Goal: Task Accomplishment & Management: Use online tool/utility

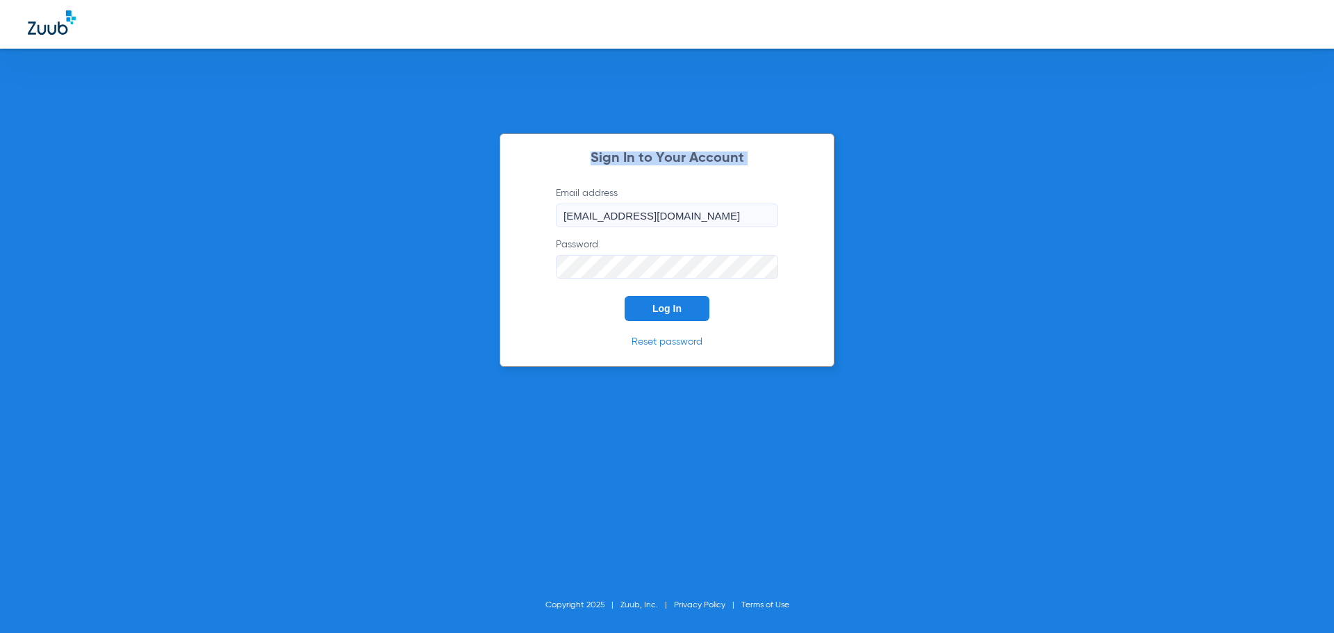
click at [649, 303] on button "Log In" at bounding box center [666, 308] width 85 height 25
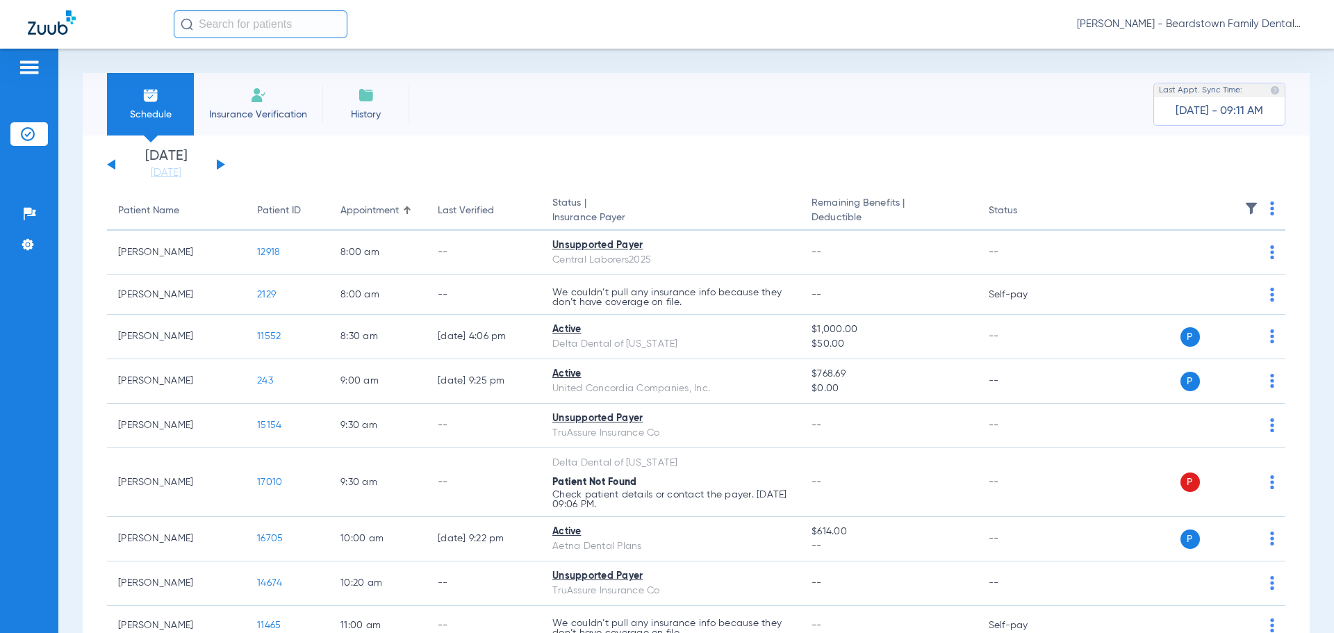
click at [222, 163] on button at bounding box center [221, 164] width 8 height 10
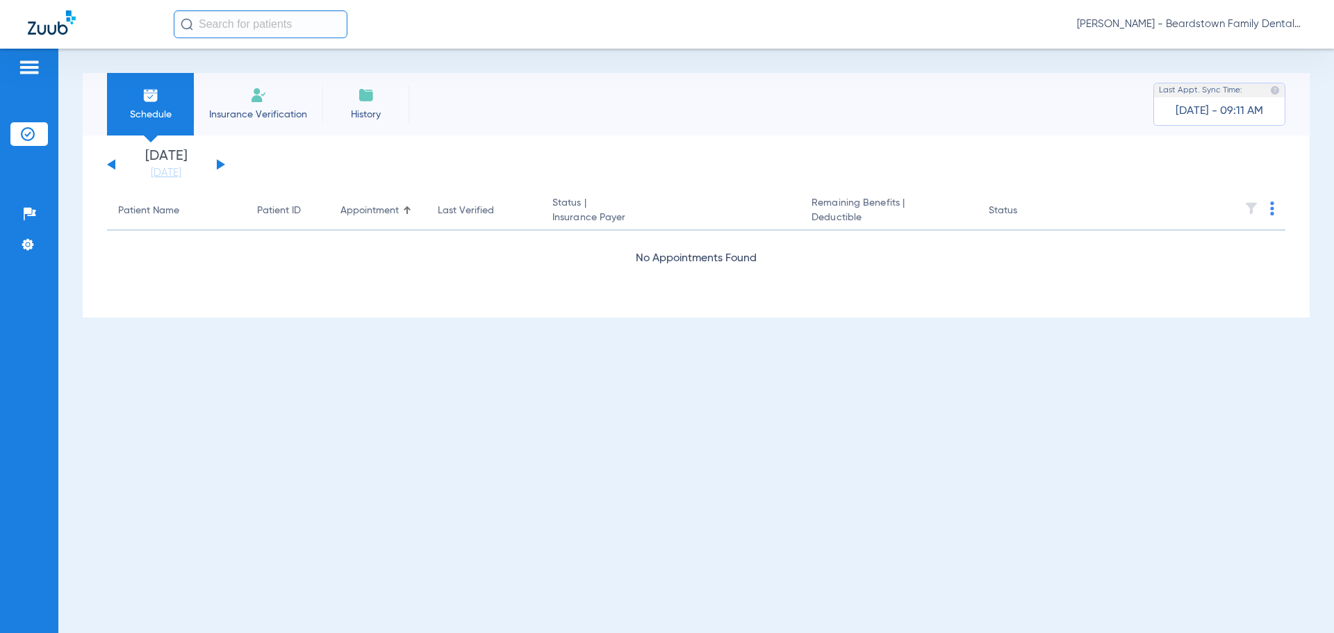
click at [222, 163] on button at bounding box center [221, 164] width 8 height 10
click at [219, 164] on button at bounding box center [221, 164] width 8 height 10
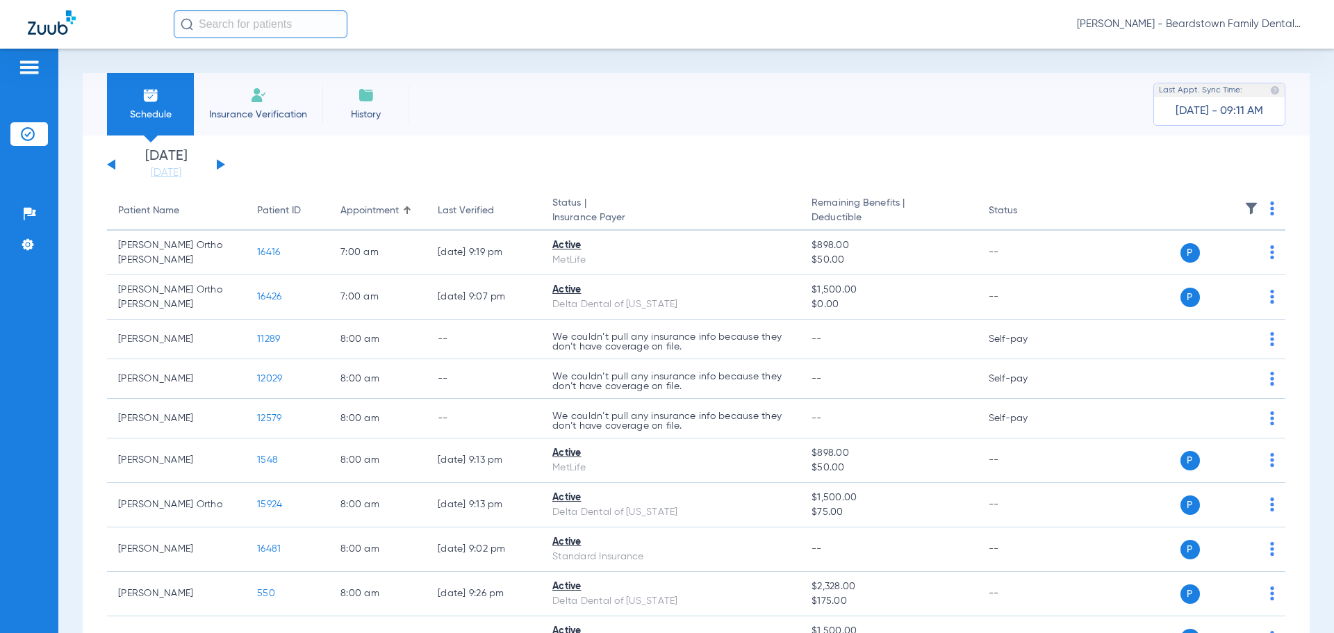
click at [1244, 208] on img at bounding box center [1251, 208] width 14 height 14
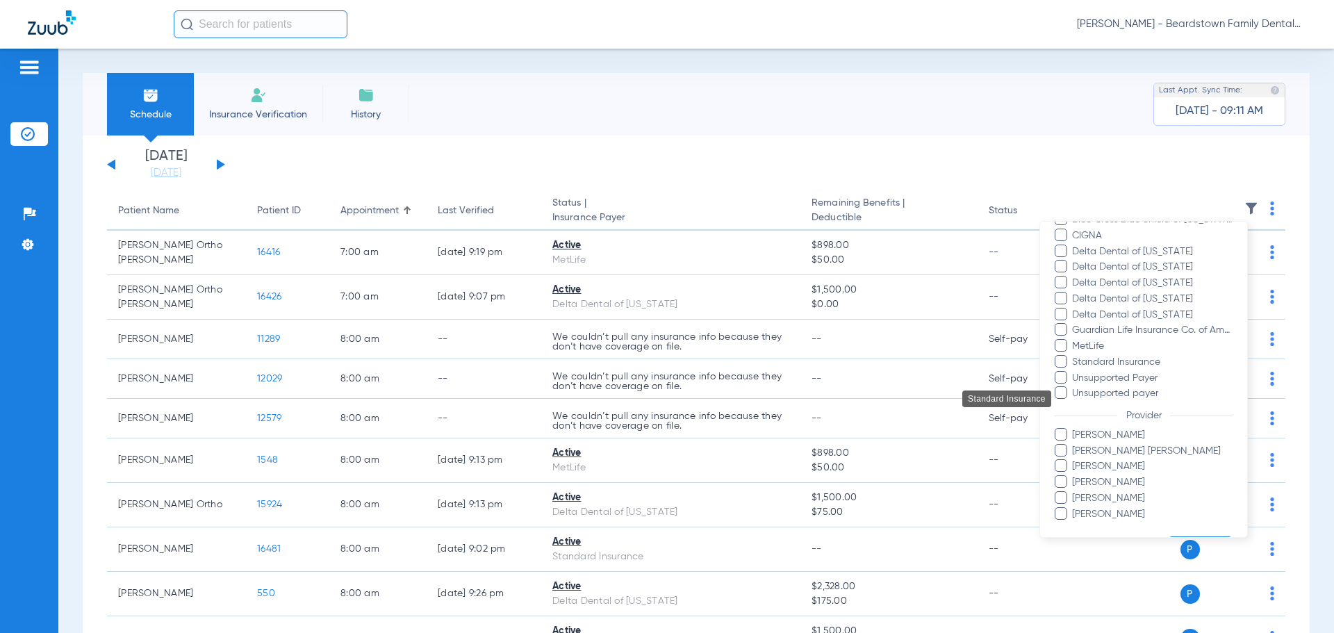
scroll to position [278, 0]
click at [1095, 434] on span "Brittany Stambaugh" at bounding box center [1151, 433] width 161 height 15
click at [1074, 443] on input "Brittany Stambaugh" at bounding box center [1074, 443] width 0 height 0
click at [1000, 136] on div at bounding box center [667, 316] width 1334 height 633
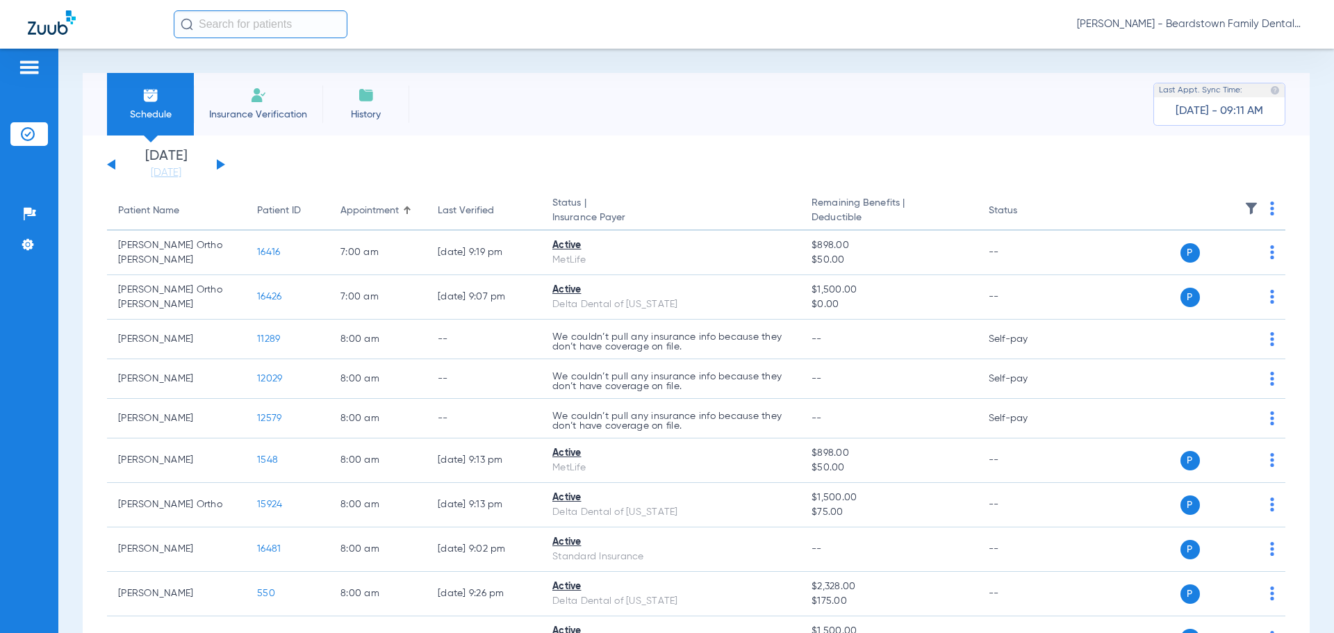
click at [1244, 213] on img at bounding box center [1251, 208] width 14 height 14
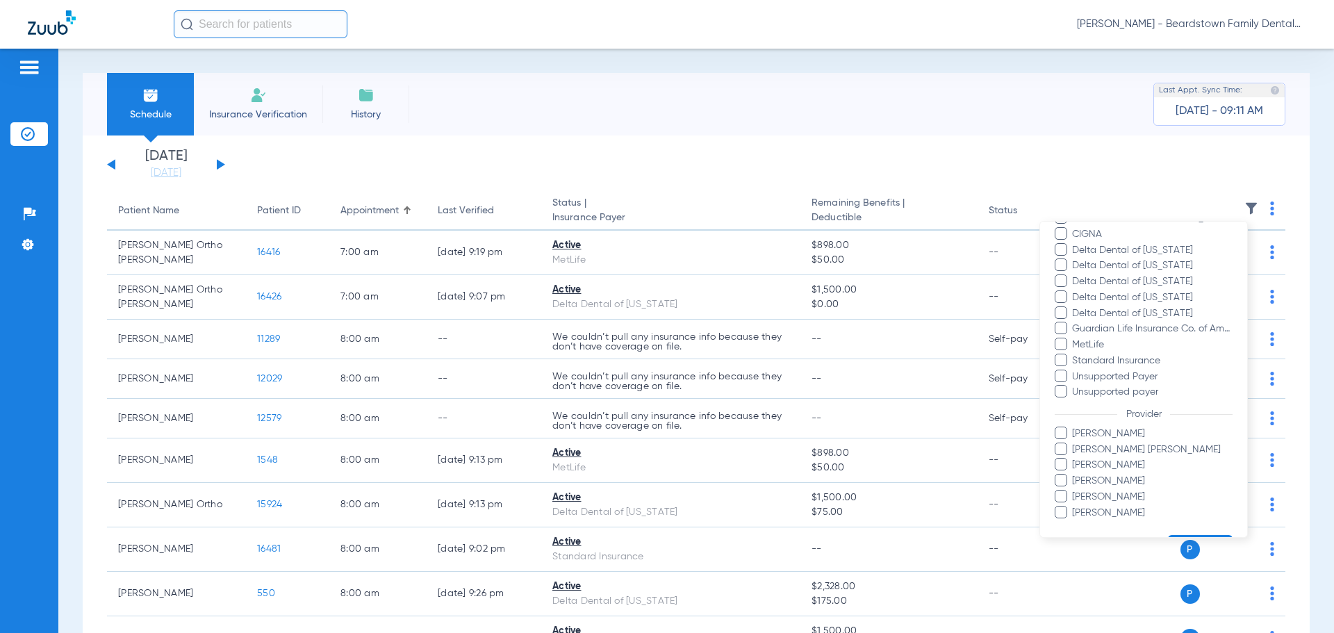
click at [1118, 440] on span "Brittany Stambaugh" at bounding box center [1151, 433] width 161 height 15
click at [1074, 443] on input "Brittany Stambaugh" at bounding box center [1074, 443] width 0 height 0
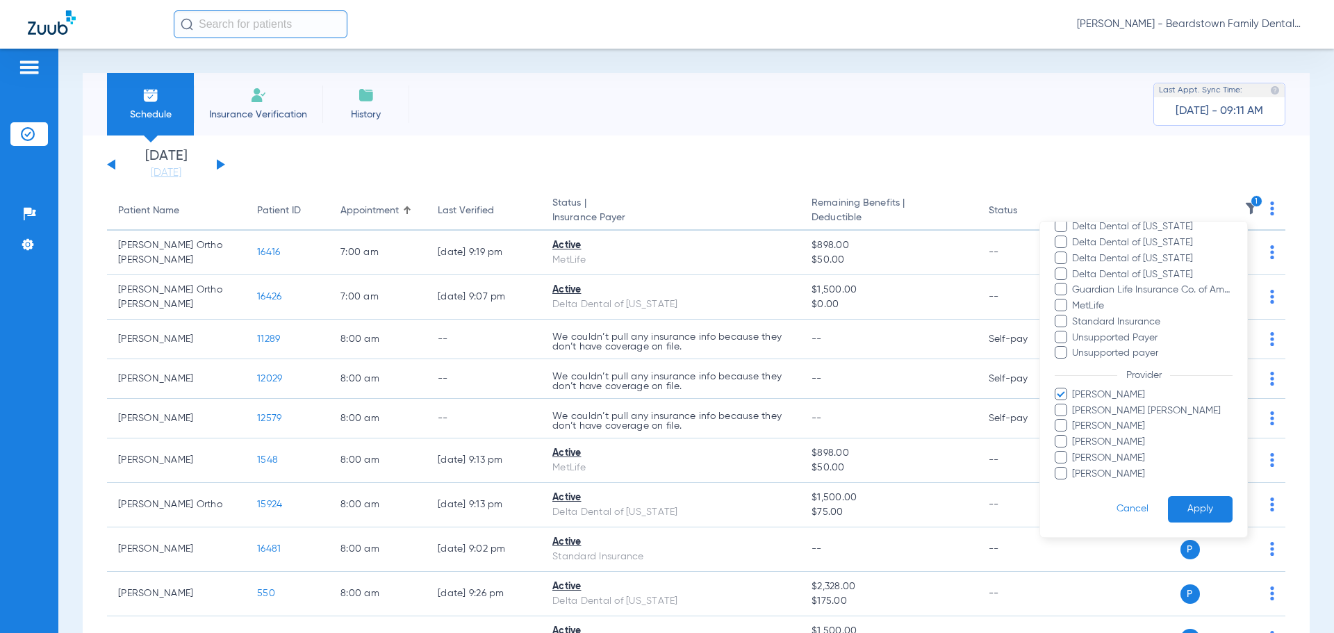
click at [1187, 508] on button "Apply" at bounding box center [1200, 509] width 65 height 27
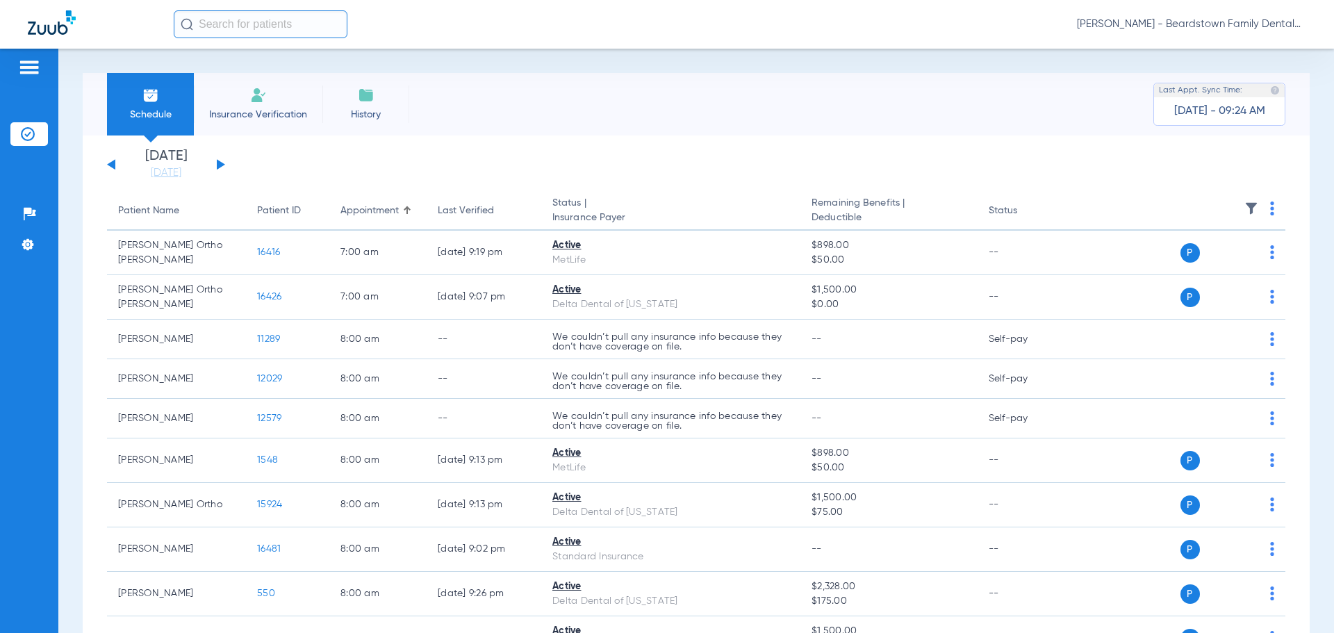
click at [1244, 210] on img at bounding box center [1251, 208] width 14 height 14
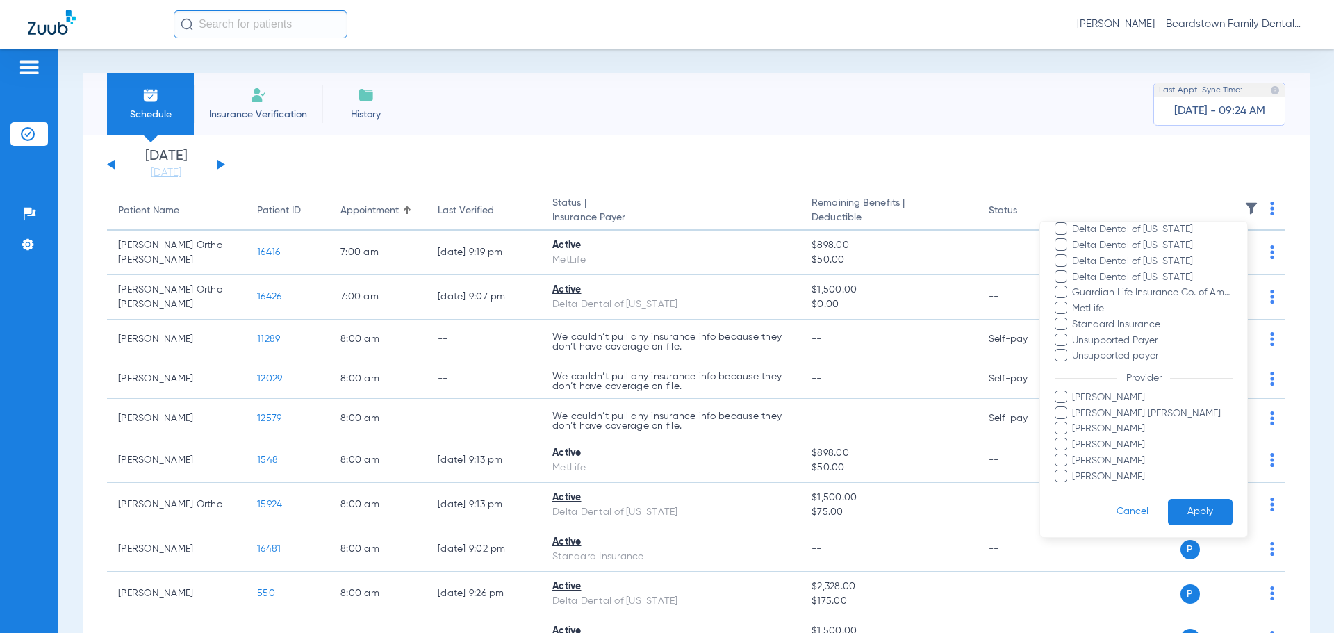
scroll to position [317, 0]
click at [1093, 393] on span "Brittany Stambaugh" at bounding box center [1151, 395] width 161 height 15
click at [1074, 404] on input "Brittany Stambaugh" at bounding box center [1074, 404] width 0 height 0
click at [1197, 506] on button "Apply" at bounding box center [1200, 509] width 65 height 27
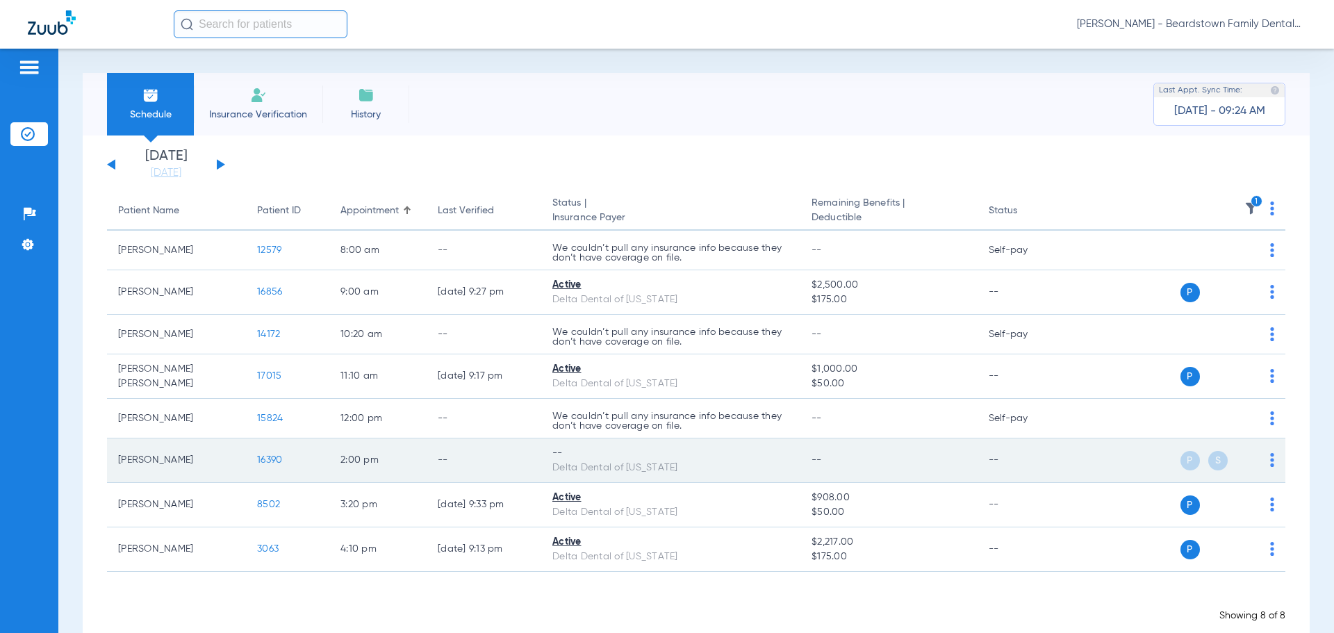
click at [1180, 461] on span "P" at bounding box center [1189, 460] width 19 height 19
click at [265, 456] on span "16390" at bounding box center [269, 460] width 25 height 10
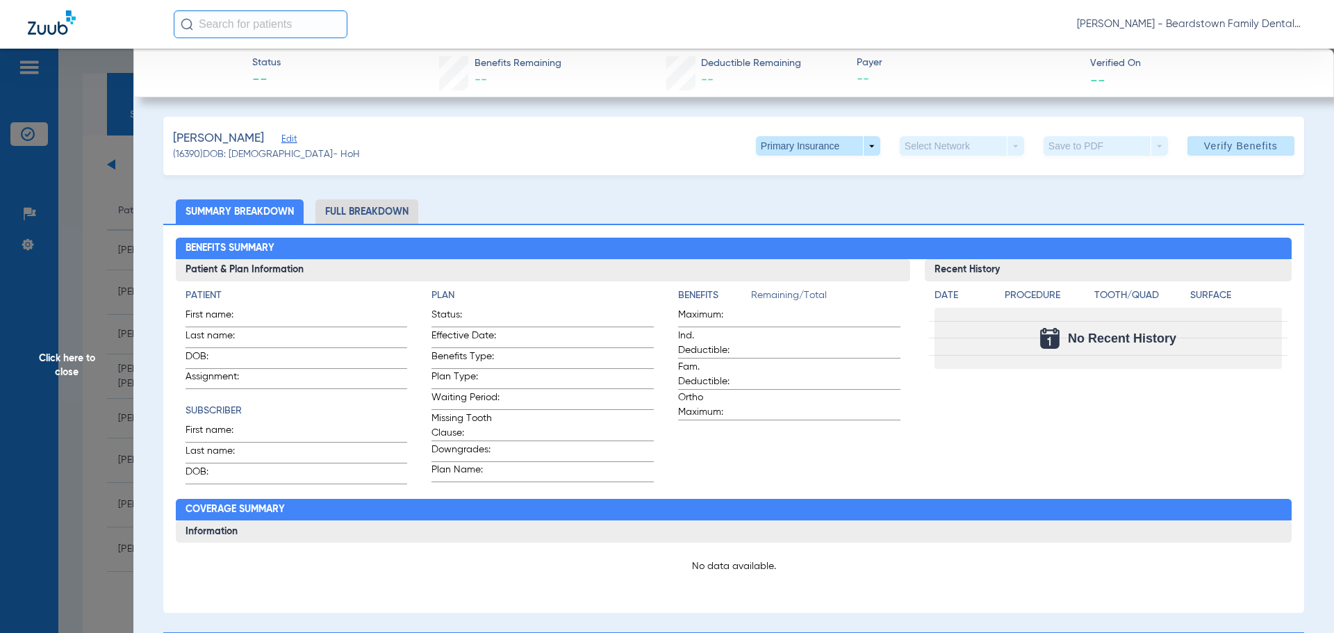
click at [93, 83] on span "Click here to close" at bounding box center [66, 365] width 133 height 633
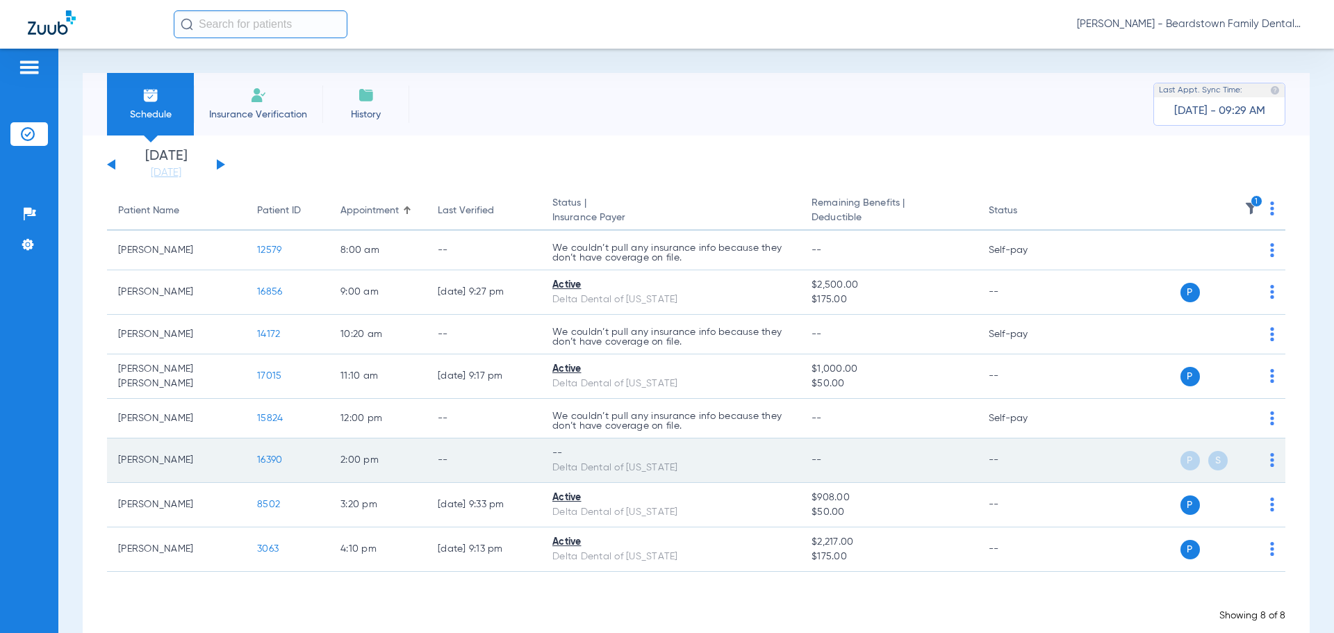
click at [1180, 458] on span "P" at bounding box center [1189, 460] width 19 height 19
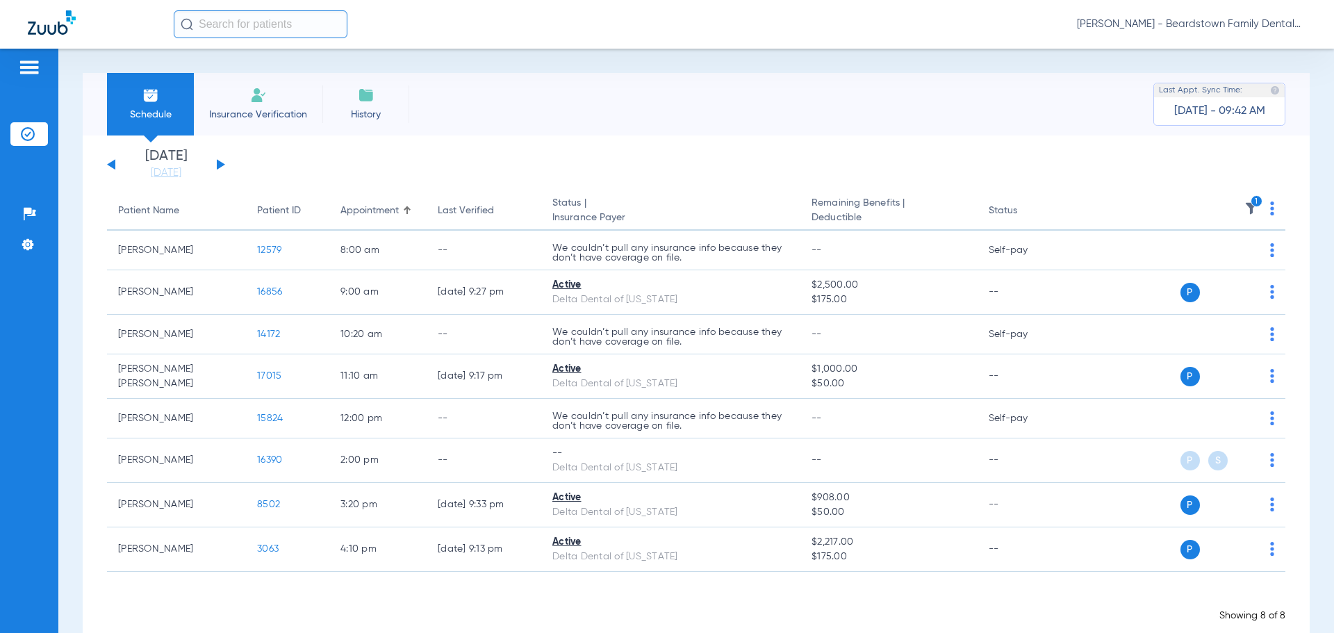
click at [220, 166] on button at bounding box center [221, 164] width 8 height 10
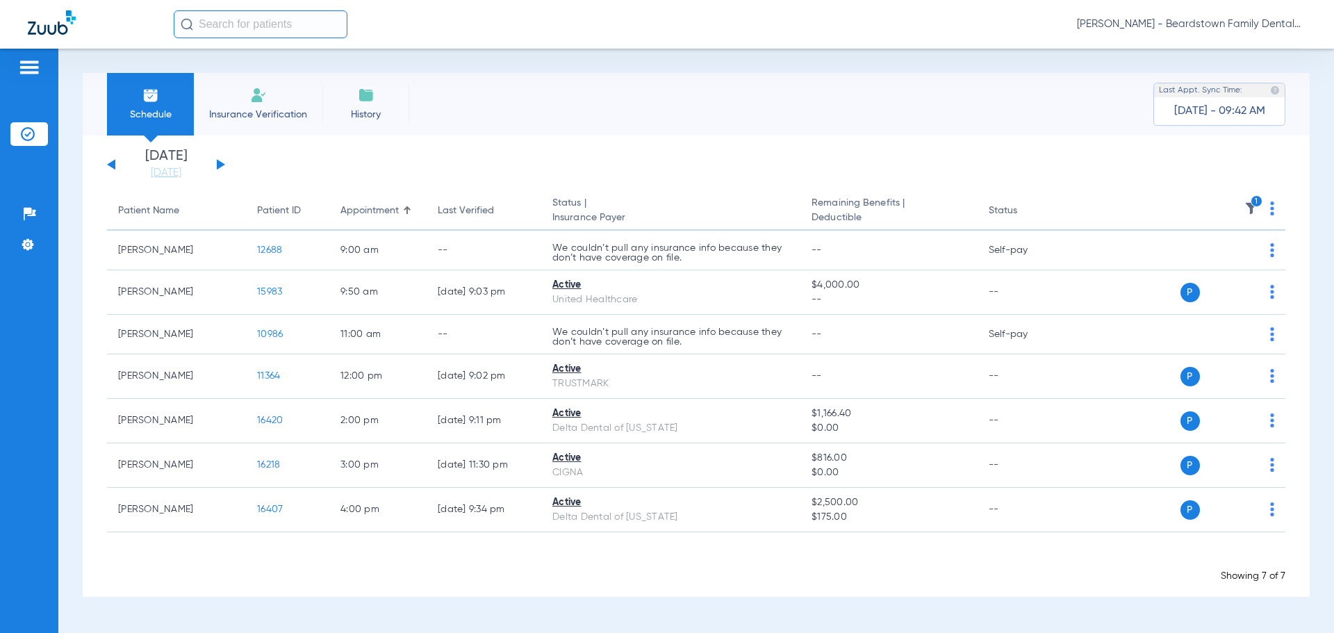
click at [1247, 212] on img at bounding box center [1251, 208] width 14 height 14
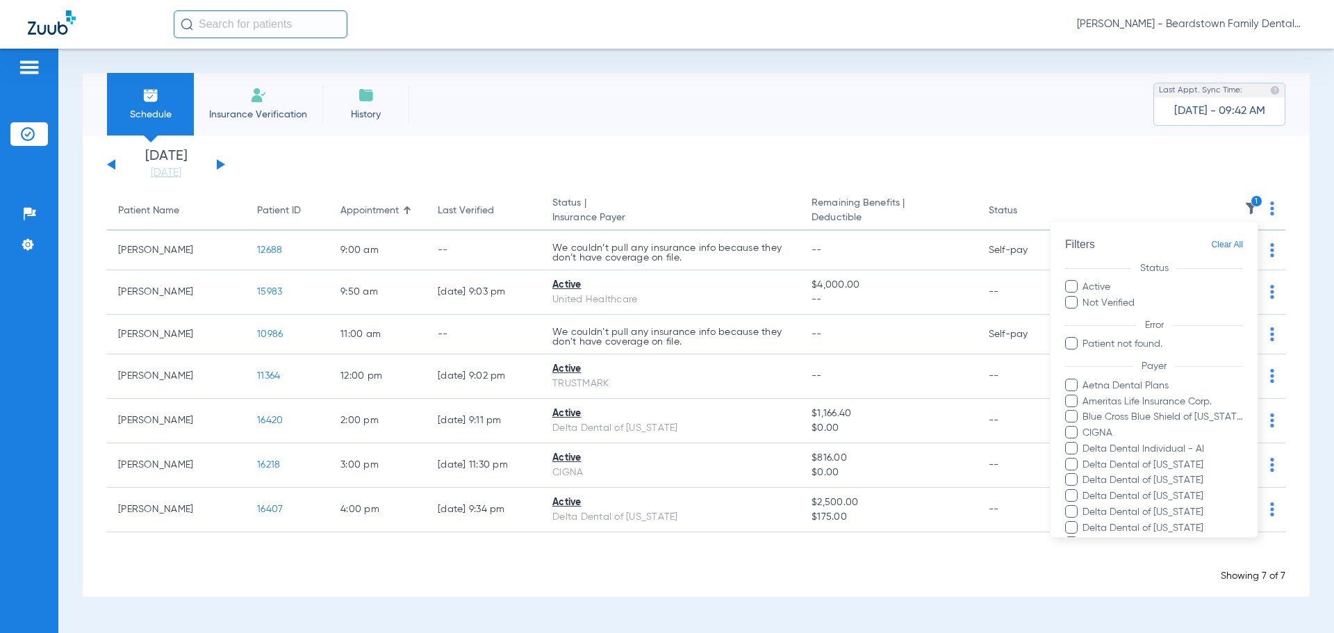
click at [1256, 199] on div at bounding box center [667, 316] width 1334 height 633
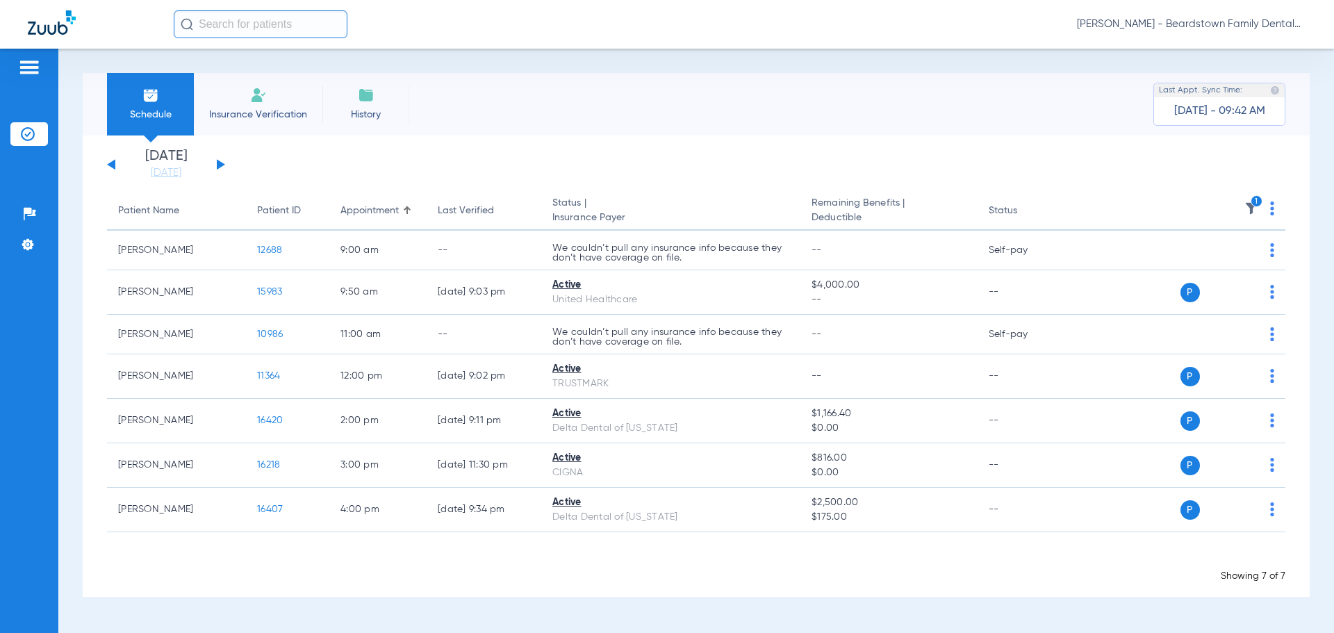
click at [1256, 199] on icon "1" at bounding box center [1256, 201] width 13 height 13
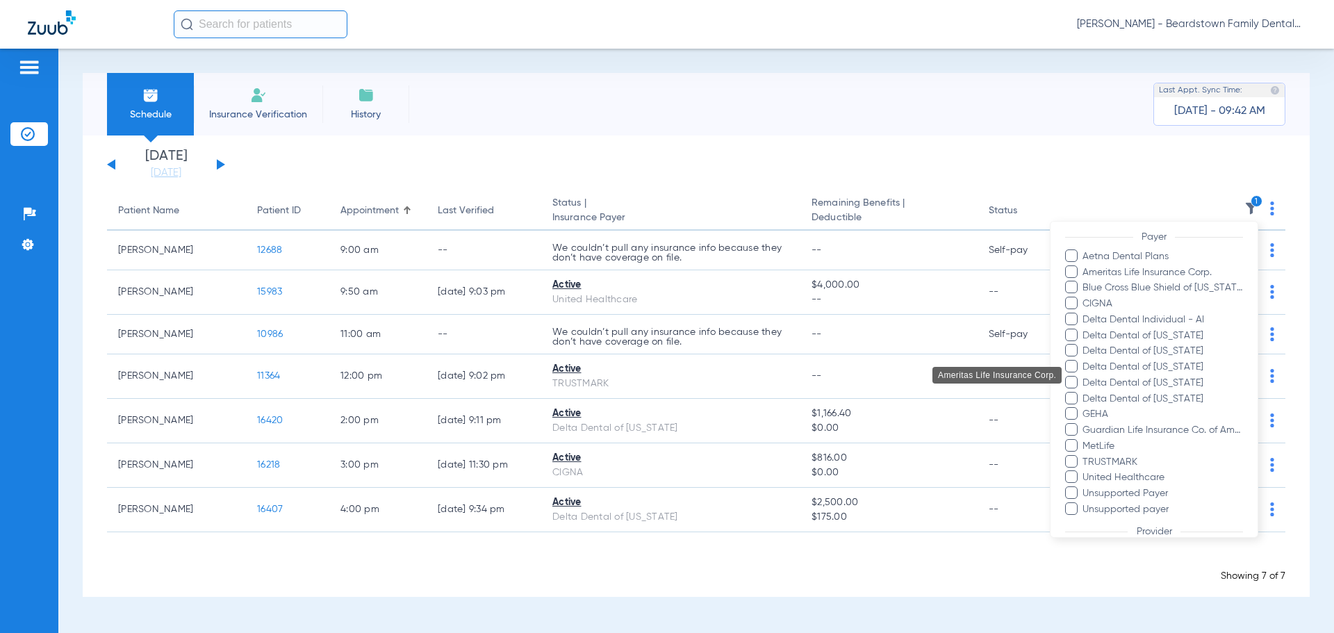
scroll to position [278, 0]
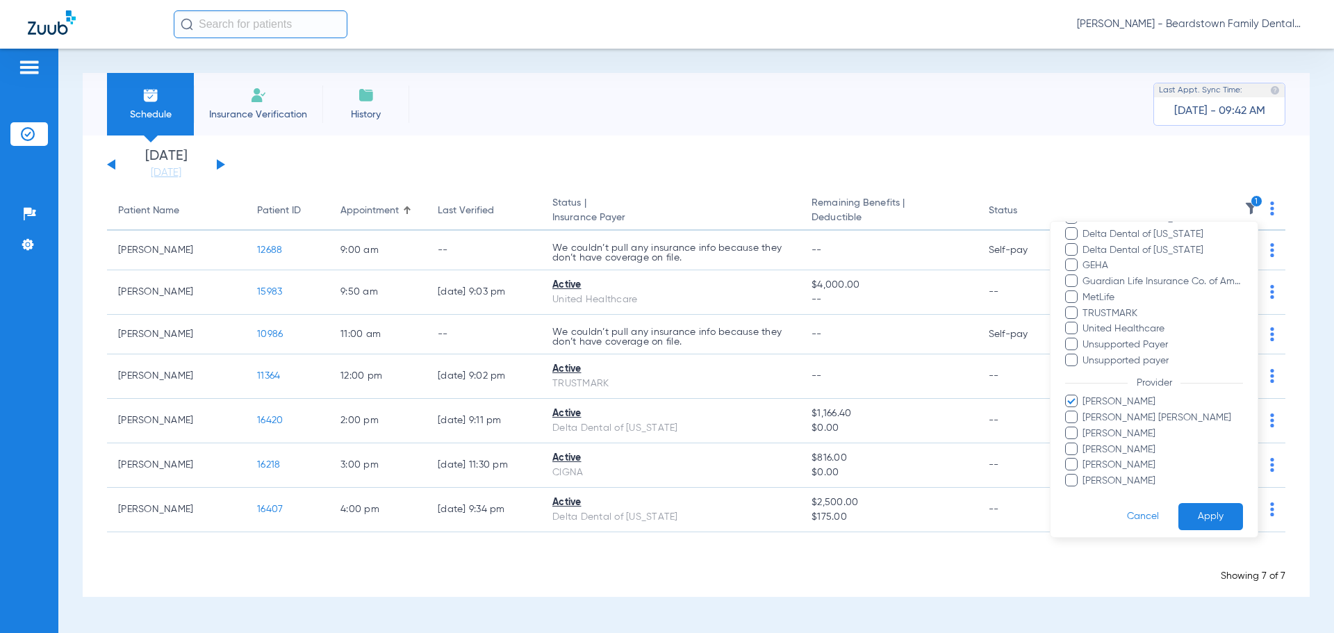
click at [1207, 513] on button "Apply" at bounding box center [1210, 516] width 65 height 27
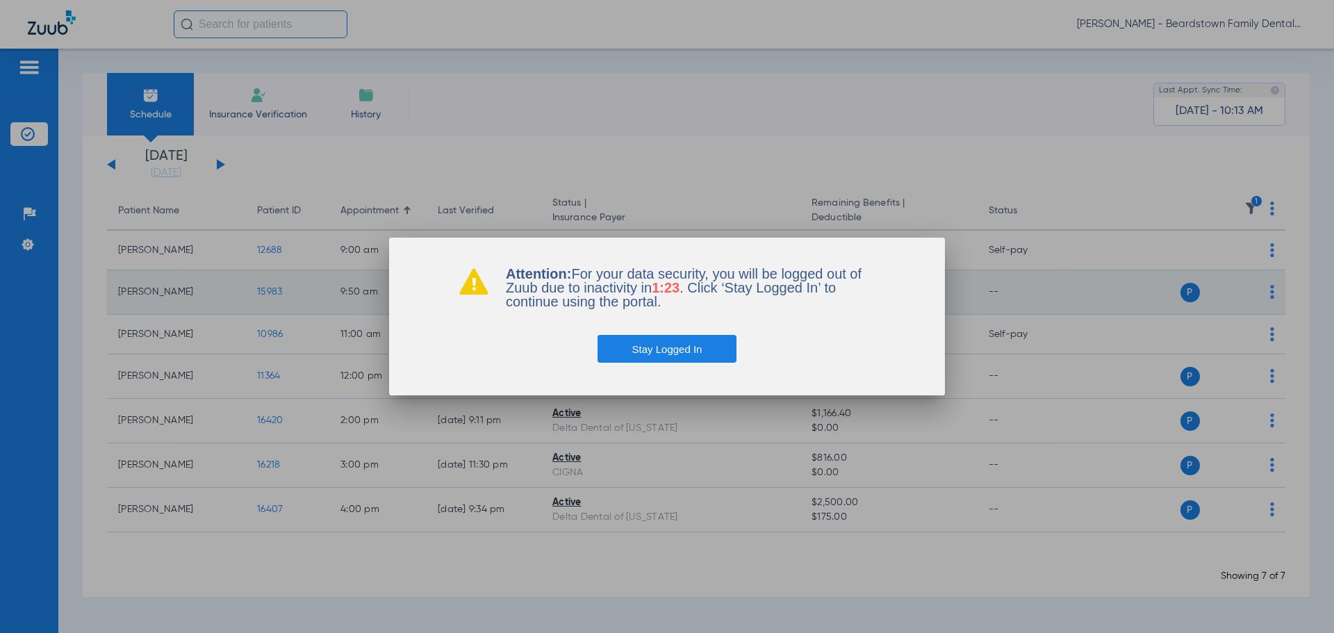
drag, startPoint x: 658, startPoint y: 355, endPoint x: 958, endPoint y: 301, distance: 304.2
click at [676, 354] on button "Stay Logged In" at bounding box center [667, 349] width 140 height 28
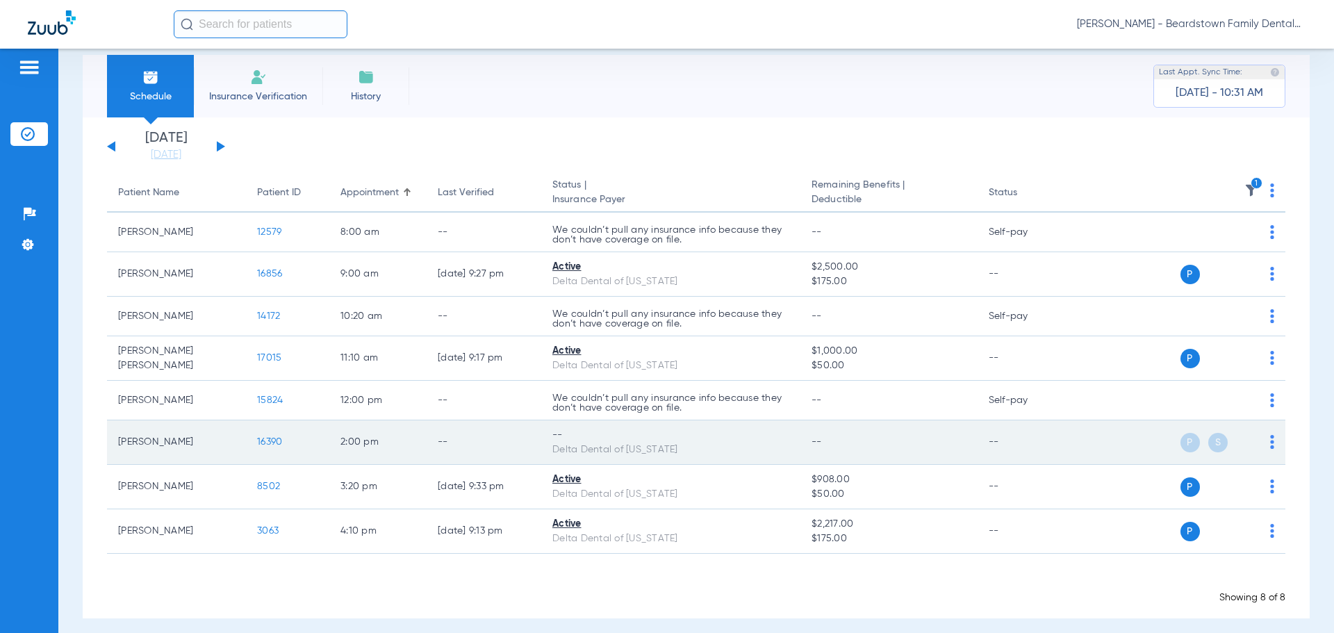
scroll to position [28, 0]
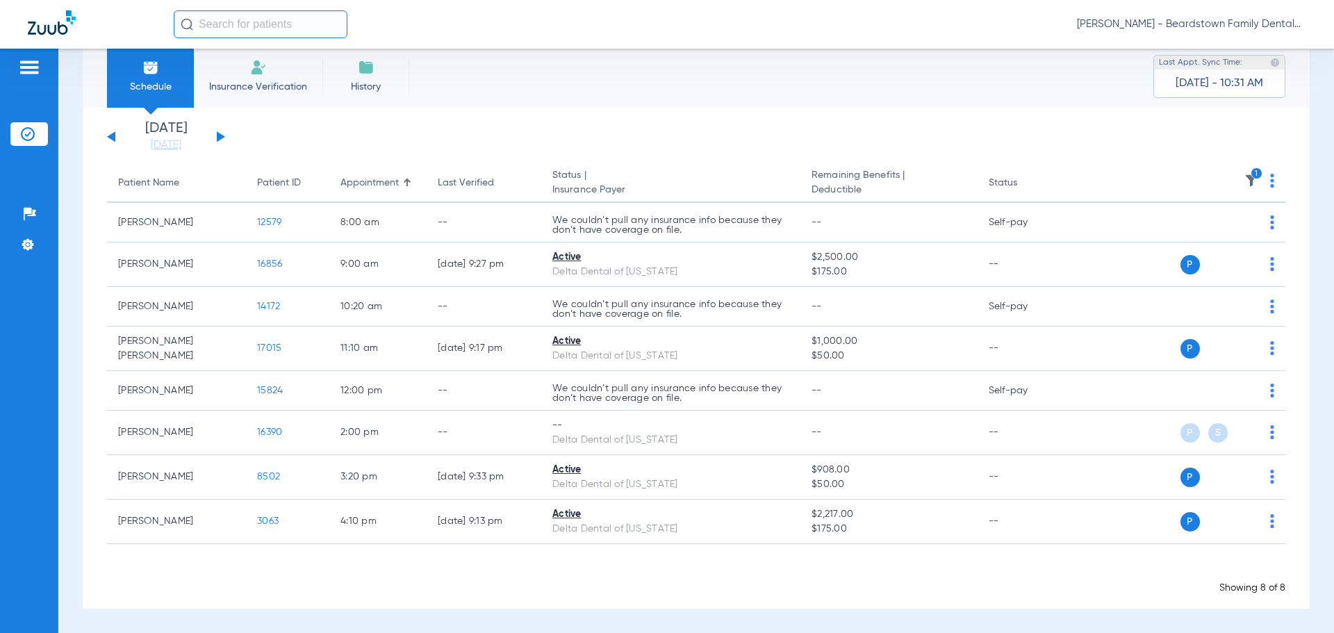
click at [221, 133] on div "[DATE] [DATE] [DATE] [DATE] [DATE] [DATE] [DATE] [DATE] [DATE] [DATE] [DATE] [D…" at bounding box center [166, 137] width 118 height 31
click at [219, 135] on button at bounding box center [221, 136] width 8 height 10
